Goal: Transaction & Acquisition: Purchase product/service

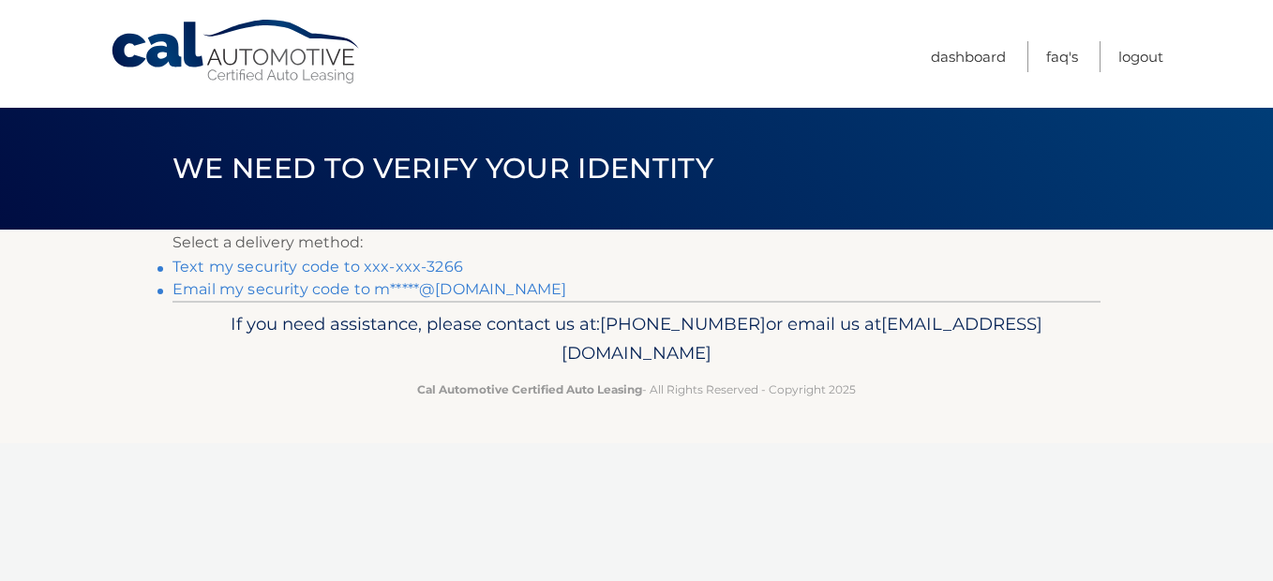
click at [354, 269] on link "Text my security code to xxx-xxx-3266" at bounding box center [318, 267] width 291 height 18
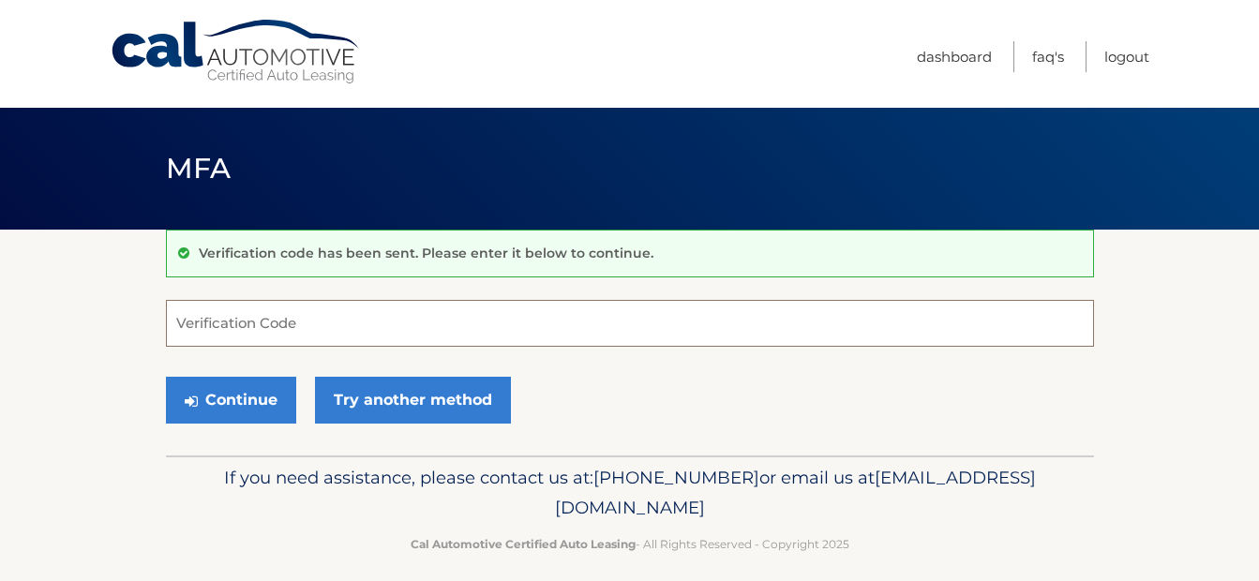
click at [326, 322] on input "Verification Code" at bounding box center [630, 323] width 928 height 47
click at [240, 324] on input "Verification Code" at bounding box center [630, 323] width 928 height 47
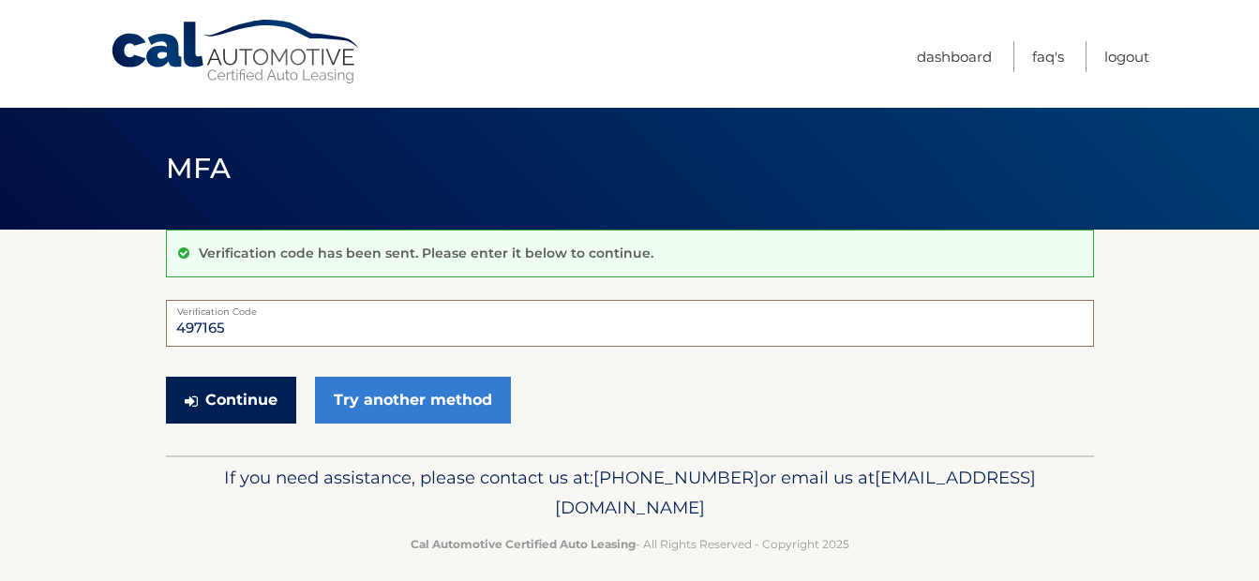
type input "497165"
click at [215, 397] on button "Continue" at bounding box center [231, 400] width 130 height 47
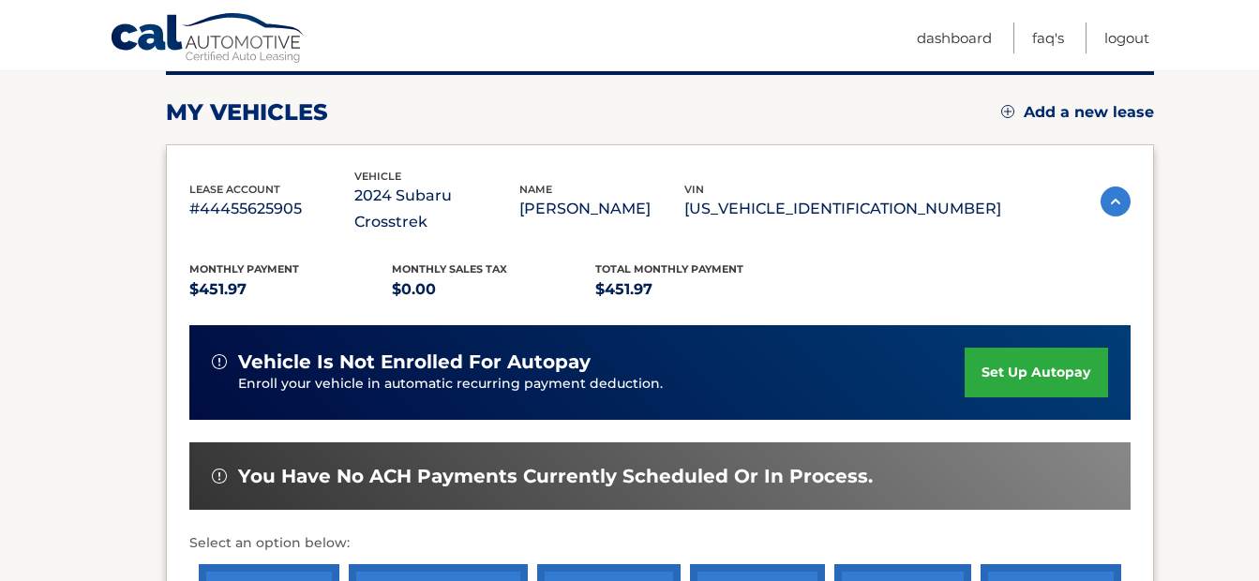
scroll to position [281, 0]
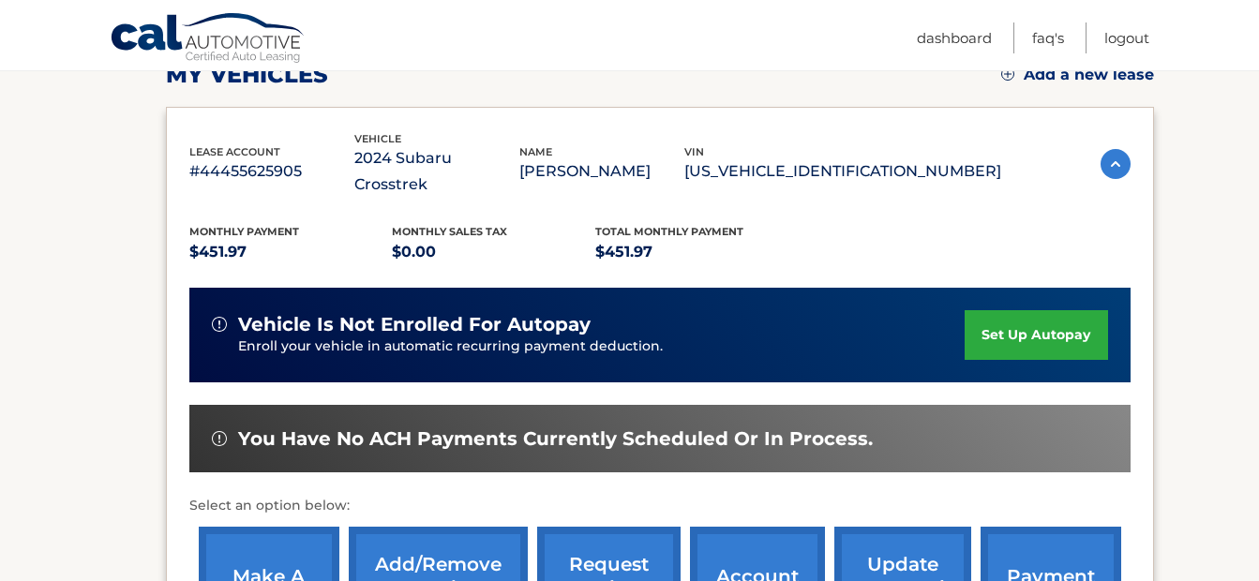
click at [274, 539] on link "make a payment" at bounding box center [269, 588] width 141 height 123
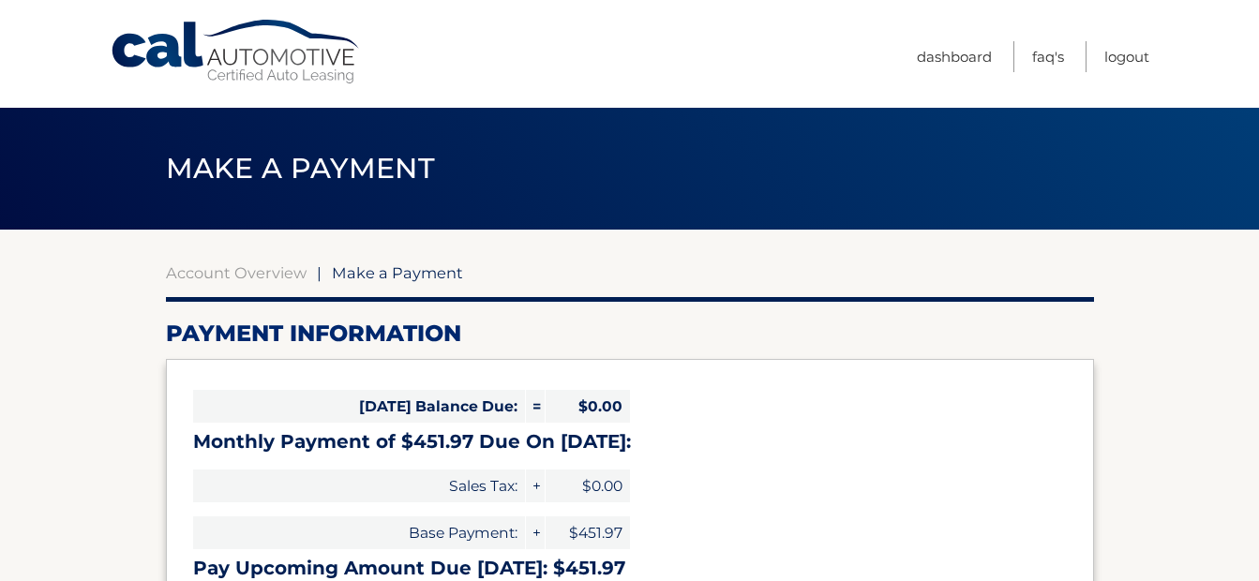
select select "YzY0NTU0ODUtZDVjMS00ZGZlLTk5ZDQtMjNmYThmYWI1YTQ2"
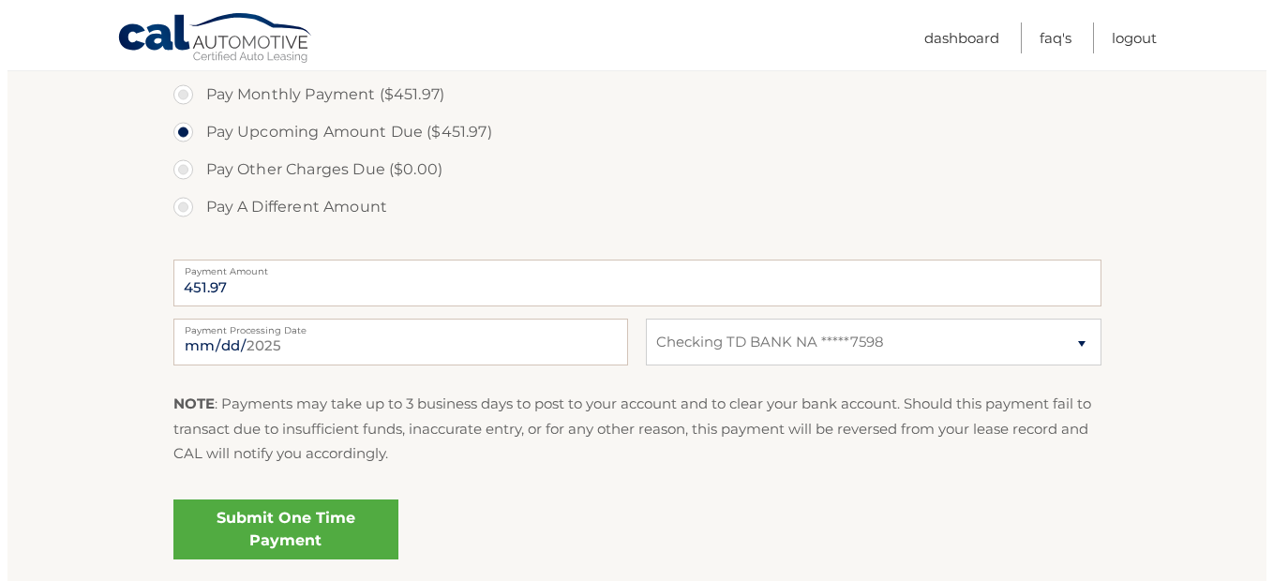
scroll to position [656, 0]
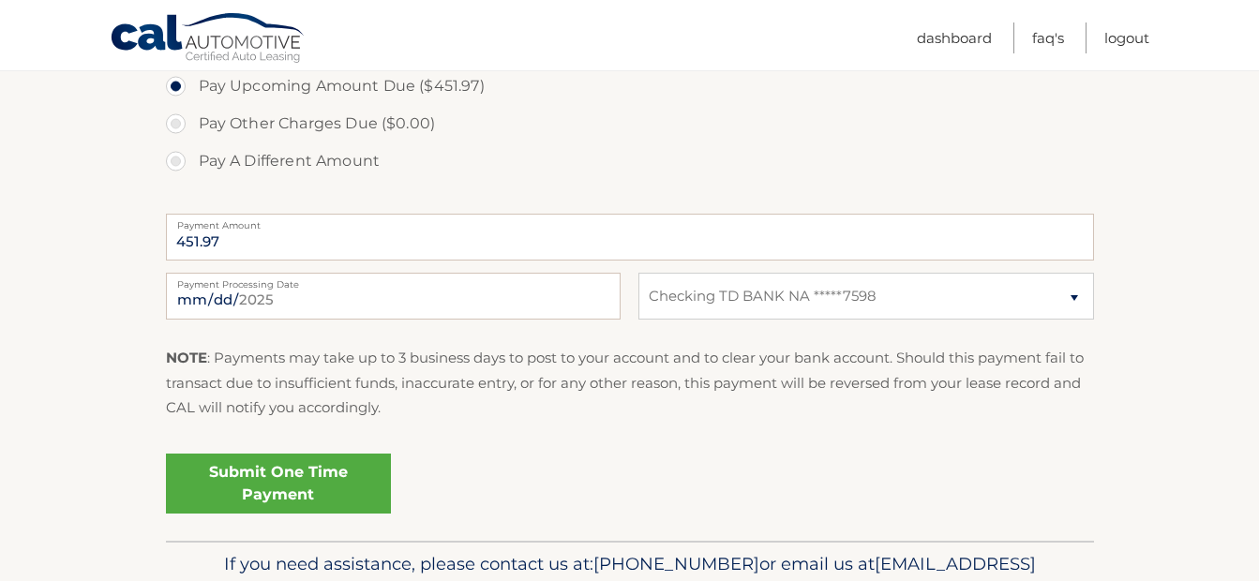
click at [304, 478] on link "Submit One Time Payment" at bounding box center [278, 484] width 225 height 60
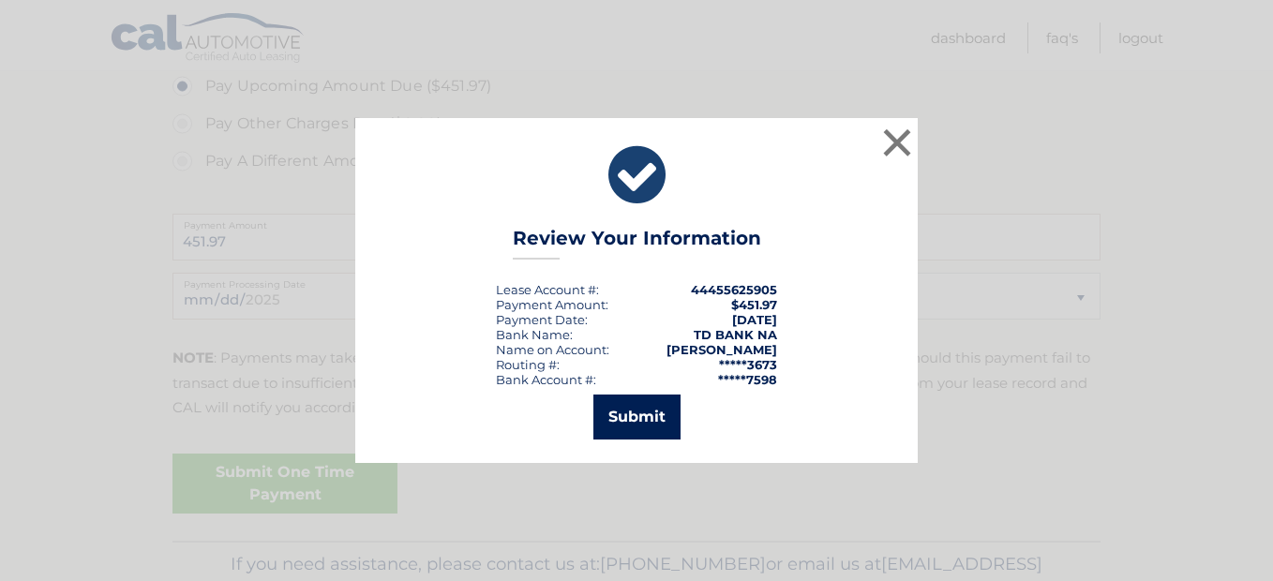
click at [642, 424] on button "Submit" at bounding box center [637, 417] width 87 height 45
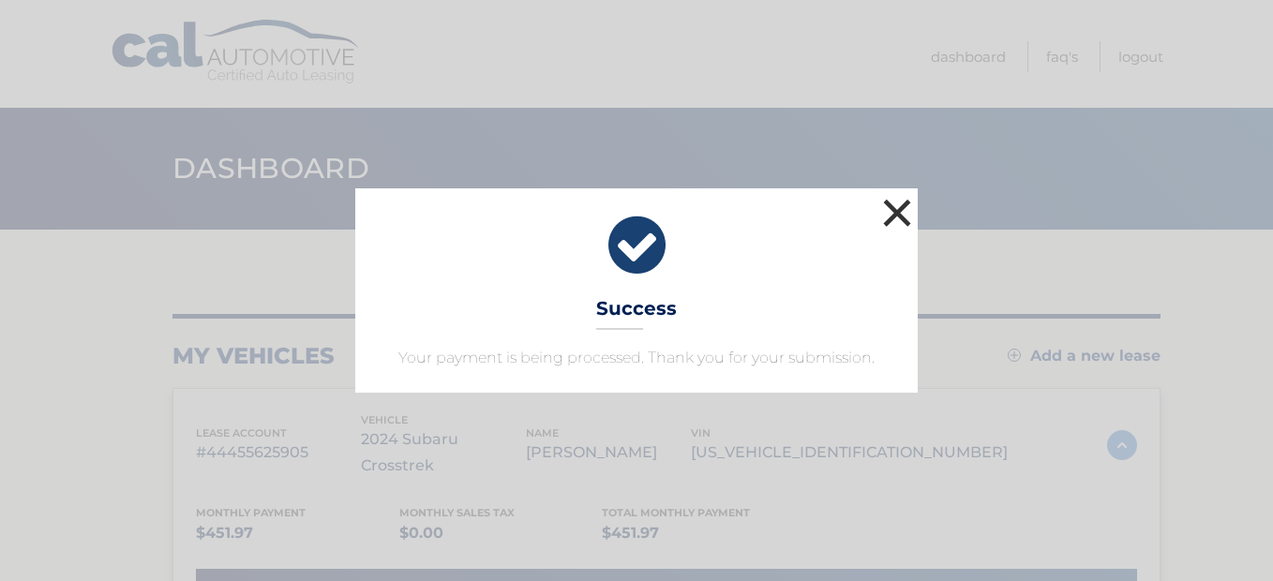
click at [905, 229] on button "×" at bounding box center [898, 213] width 38 height 38
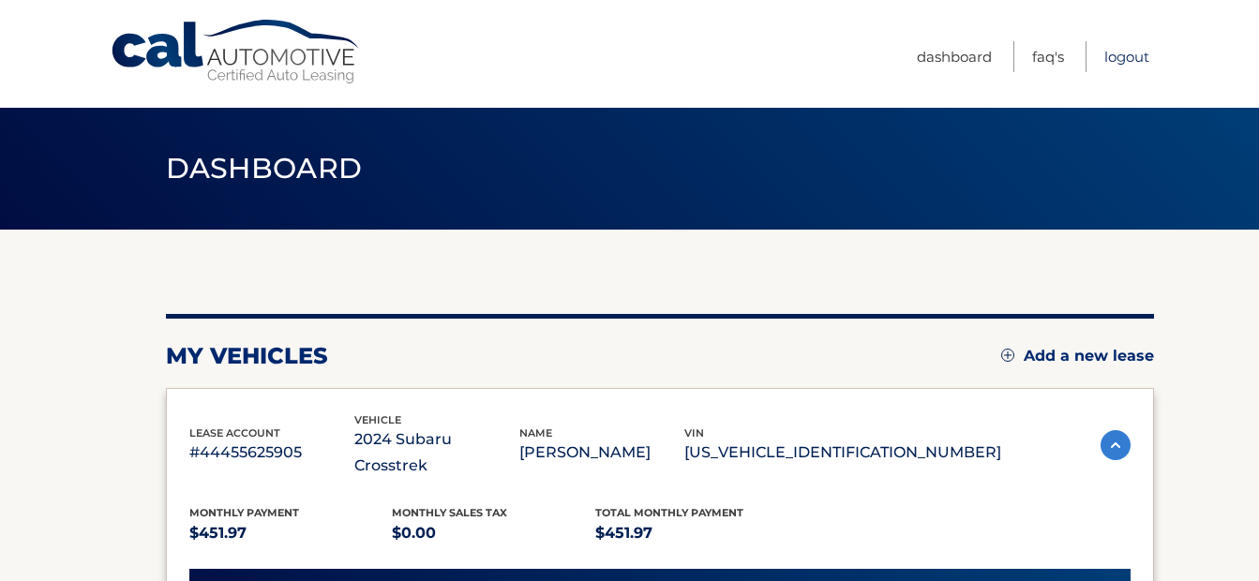
click at [1129, 64] on link "Logout" at bounding box center [1127, 56] width 45 height 31
